Goal: Find specific page/section: Find specific page/section

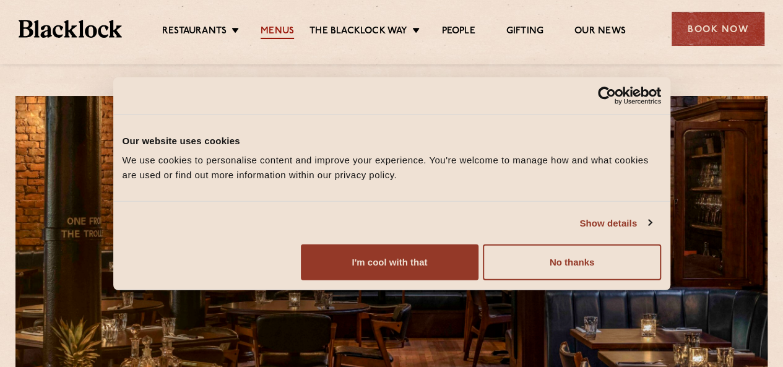
click at [271, 30] on link "Menus" at bounding box center [277, 32] width 33 height 14
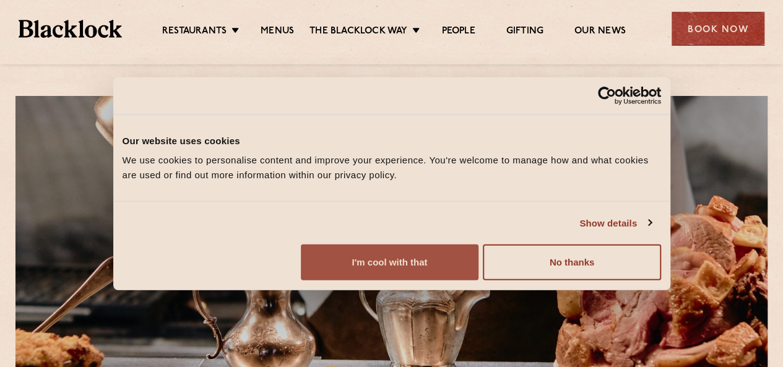
click at [479, 280] on button "I'm cool with that" at bounding box center [390, 263] width 178 height 36
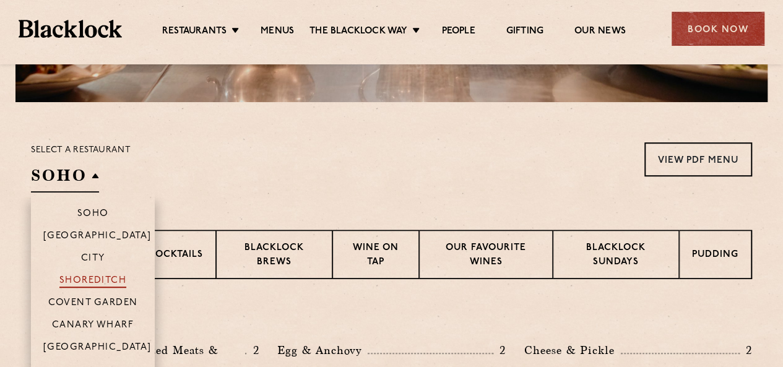
scroll to position [371, 0]
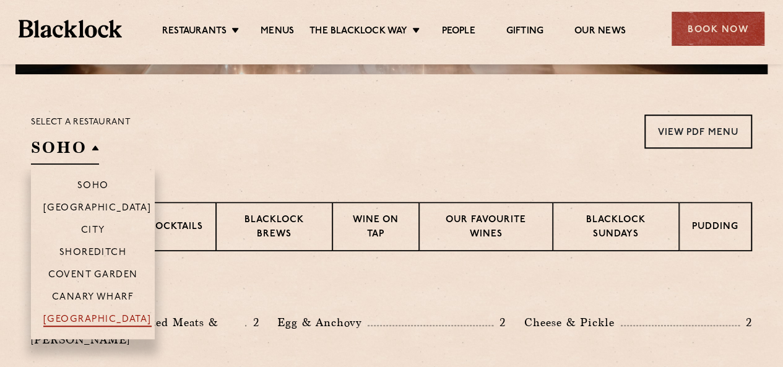
click at [77, 320] on p "[GEOGRAPHIC_DATA]" at bounding box center [97, 321] width 108 height 12
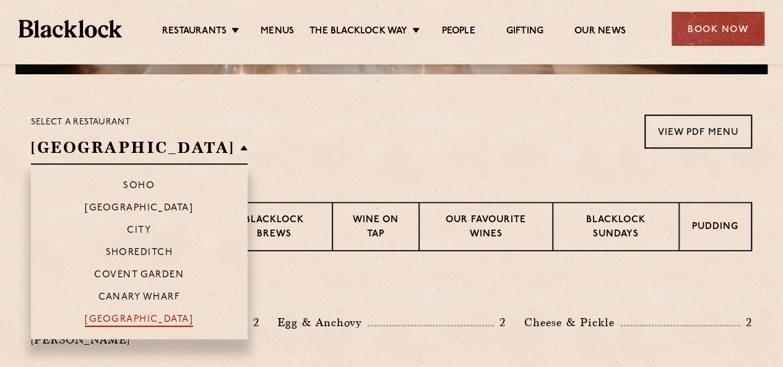
click at [85, 320] on p "[GEOGRAPHIC_DATA]" at bounding box center [139, 321] width 108 height 12
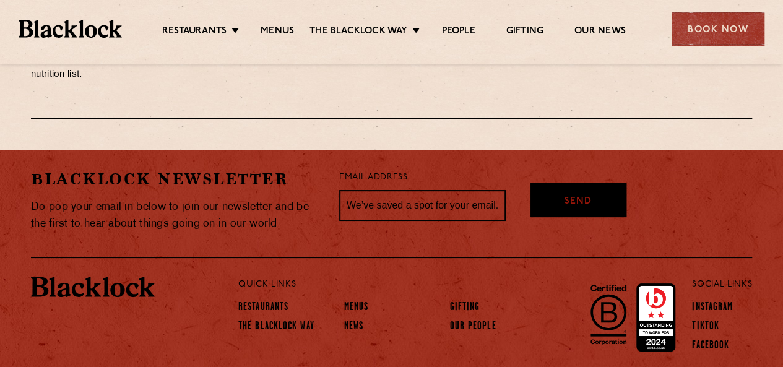
scroll to position [2326, 0]
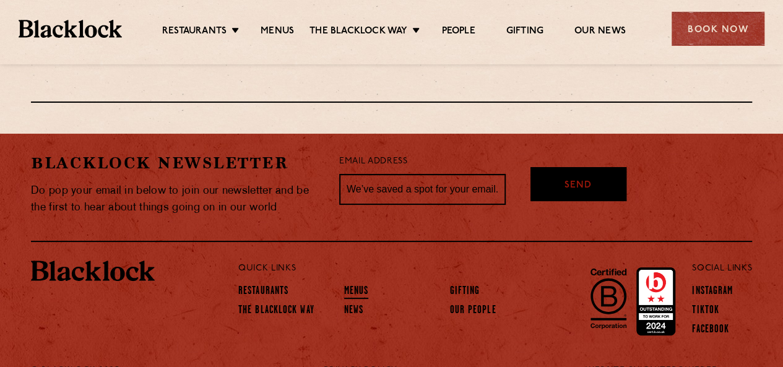
click at [356, 285] on link "Menus" at bounding box center [356, 292] width 25 height 14
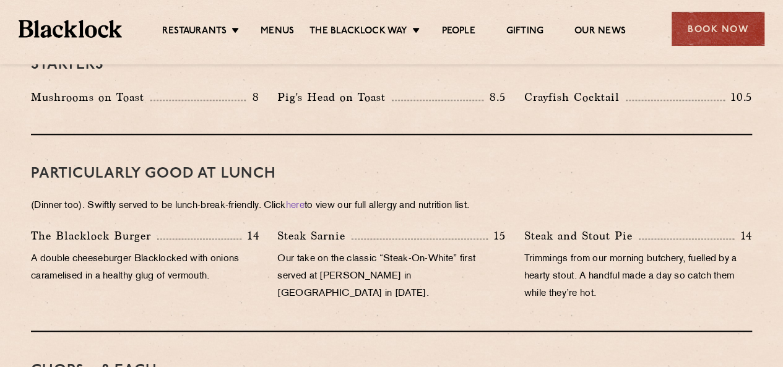
scroll to position [743, 0]
